Goal: Transaction & Acquisition: Book appointment/travel/reservation

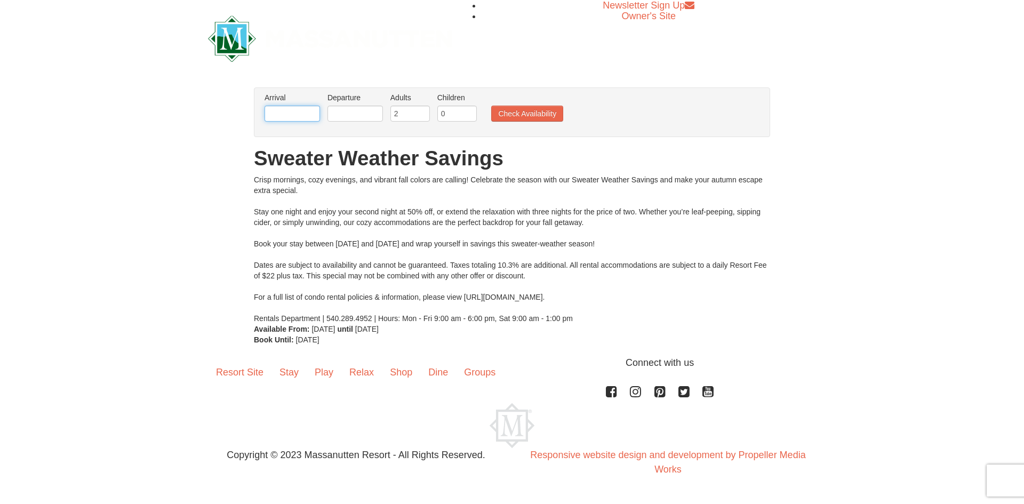
click at [308, 115] on input "text" at bounding box center [291, 114] width 55 height 16
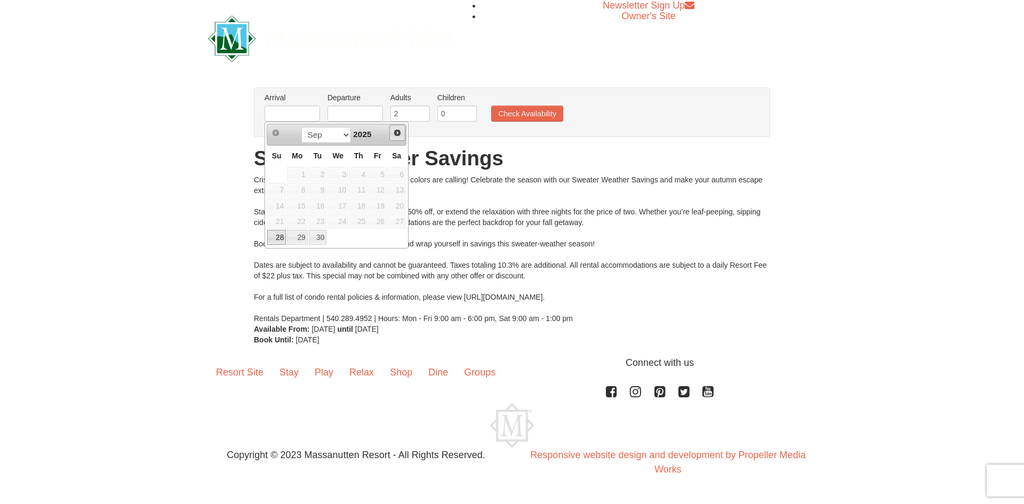
click at [397, 129] on span "Next" at bounding box center [397, 132] width 9 height 9
click at [377, 174] on link "3" at bounding box center [377, 174] width 18 height 15
type input "[DATE]"
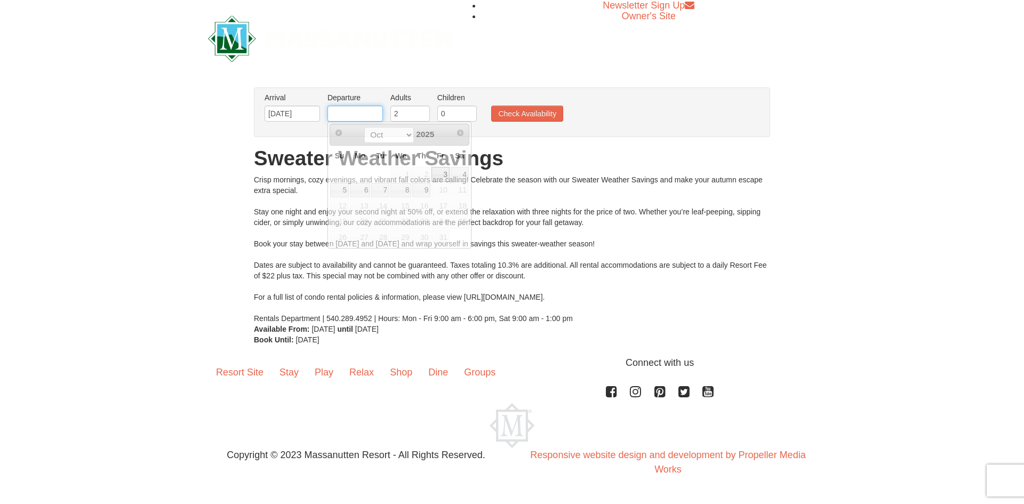
click at [372, 119] on input "text" at bounding box center [354, 114] width 55 height 16
click at [594, 131] on div "Arrival Please format dates MM/DD/YYYY Please format dates MM/DD/YYYY 10/03/202…" at bounding box center [512, 112] width 516 height 50
click at [376, 116] on input "text" at bounding box center [354, 114] width 55 height 16
click at [366, 192] on link "6" at bounding box center [360, 190] width 20 height 15
type input "[DATE]"
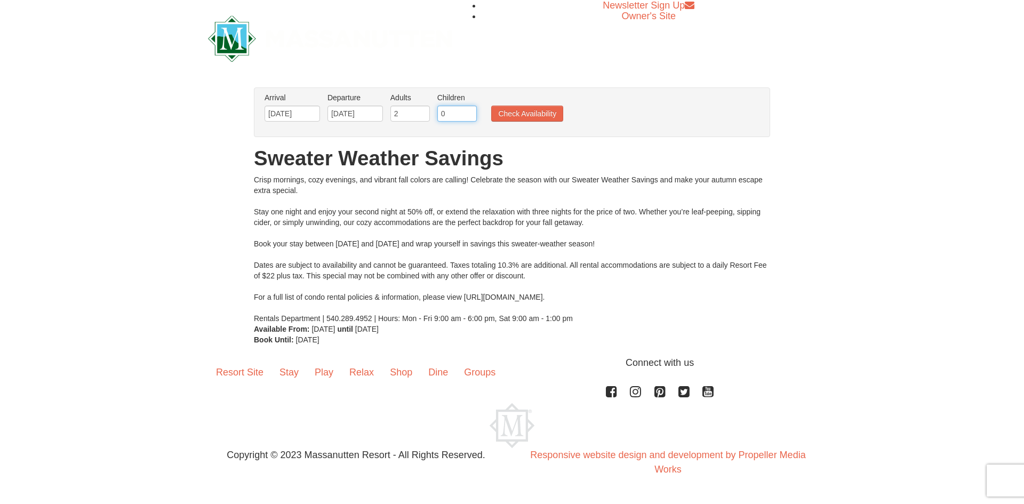
click at [465, 117] on input "0" at bounding box center [456, 114] width 39 height 16
click at [469, 112] on input "1" at bounding box center [456, 114] width 39 height 16
type input "2"
click at [469, 112] on input "2" at bounding box center [456, 114] width 39 height 16
click at [533, 108] on button "Check Availability" at bounding box center [527, 114] width 72 height 16
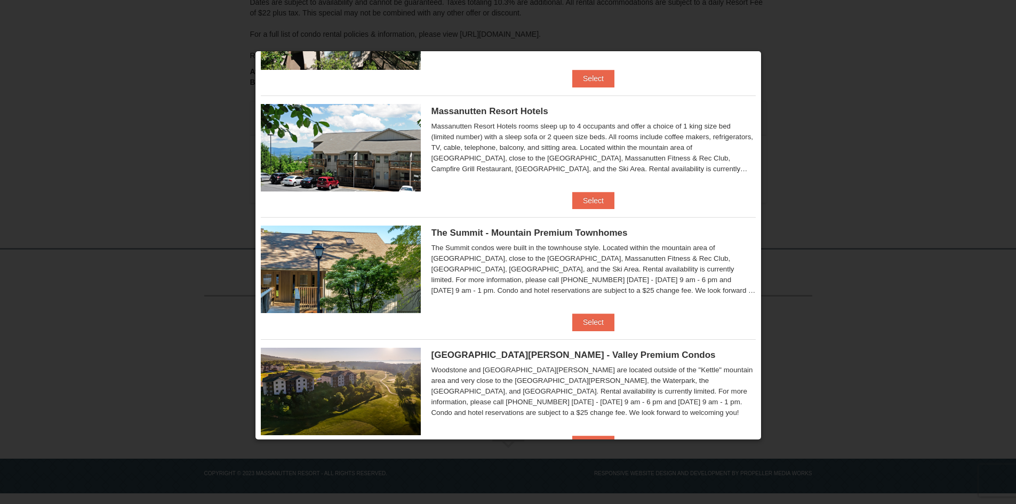
scroll to position [346, 0]
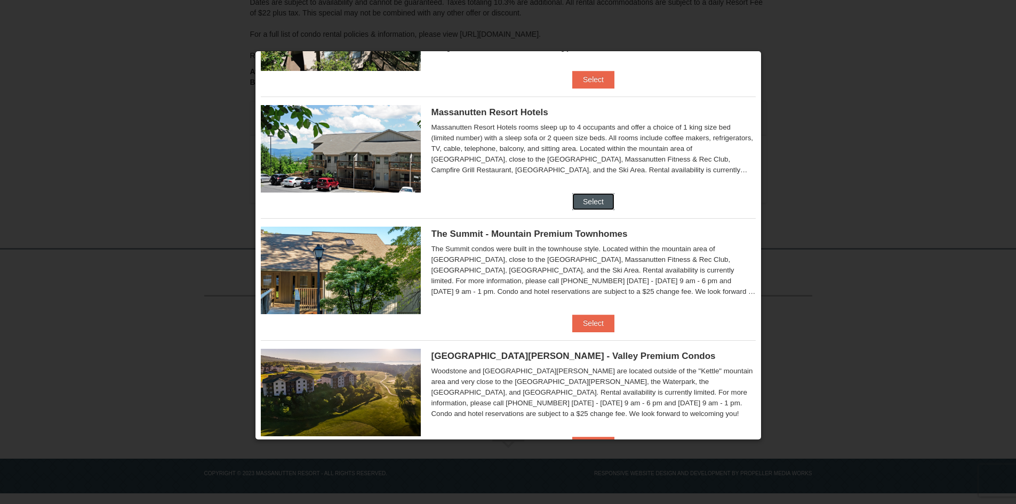
click at [591, 196] on button "Select" at bounding box center [593, 201] width 42 height 17
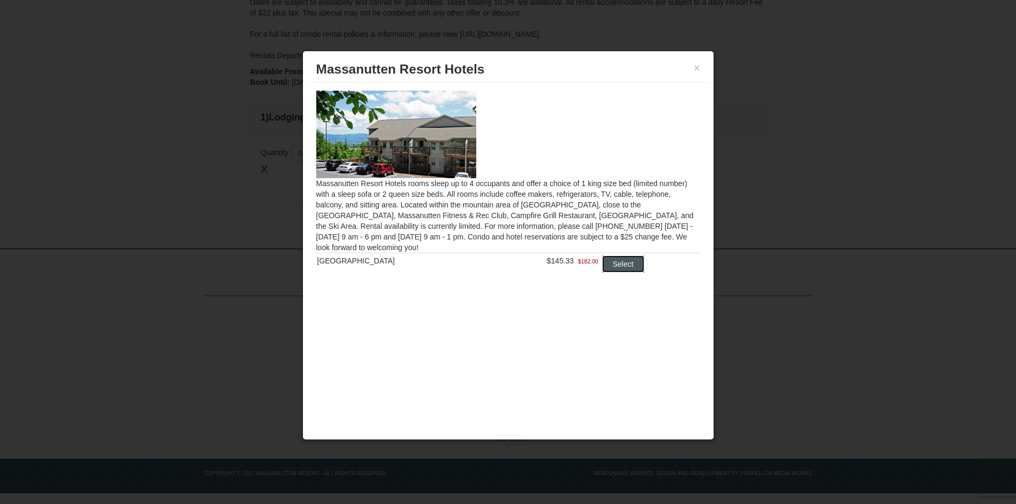
click at [616, 266] on button "Select" at bounding box center [623, 263] width 42 height 17
